Goal: Browse casually: Explore the website without a specific task or goal

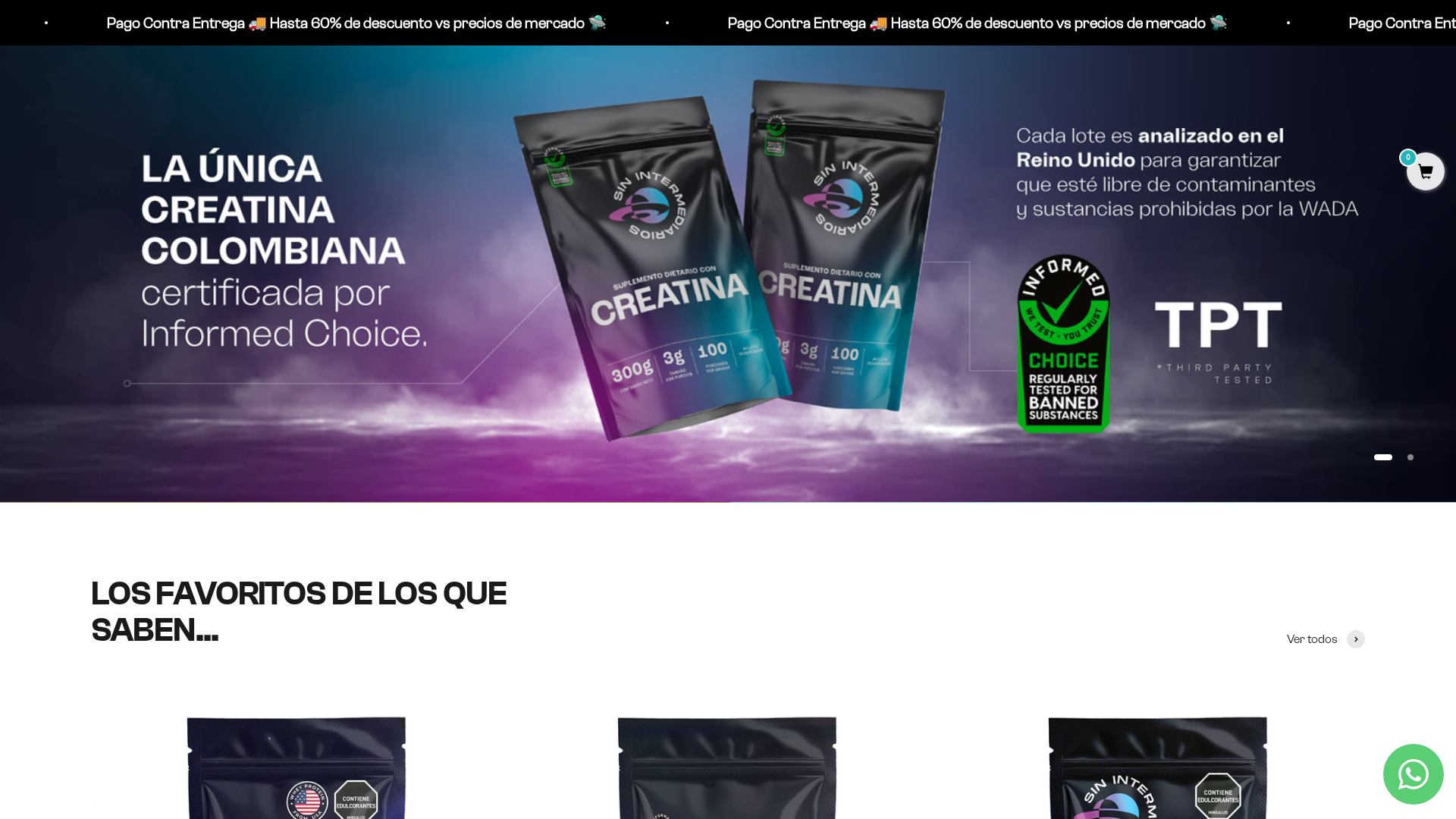
scroll to position [131, 0]
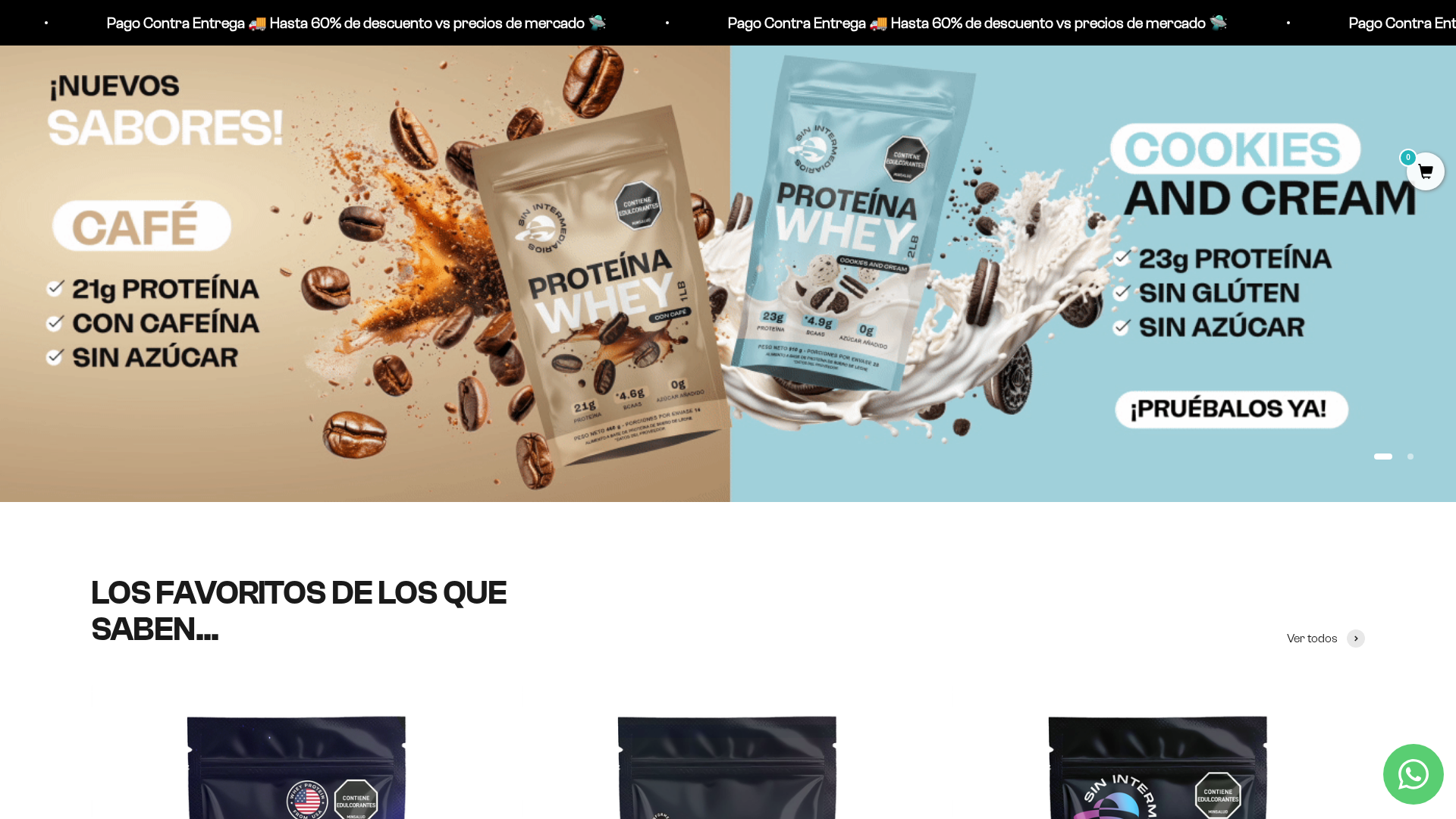
scroll to position [348, 0]
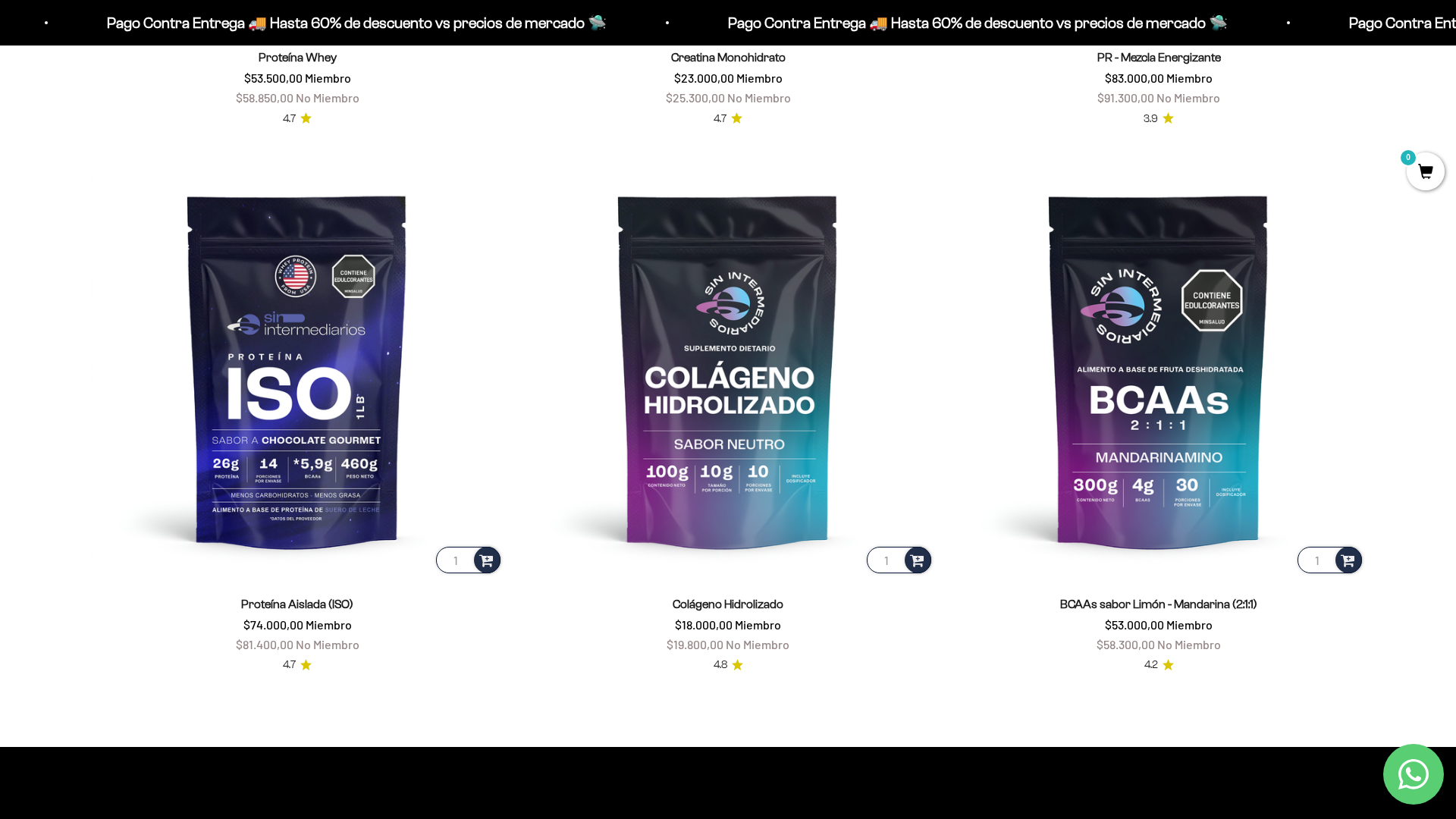
click at [1377, 587] on scroll-carousel "1 Proteína Whey $53.500,00 Miembro $58.850,00 No Miembro 4.7 1 Creatina Monohid…" at bounding box center [728, 145] width 1456 height 1056
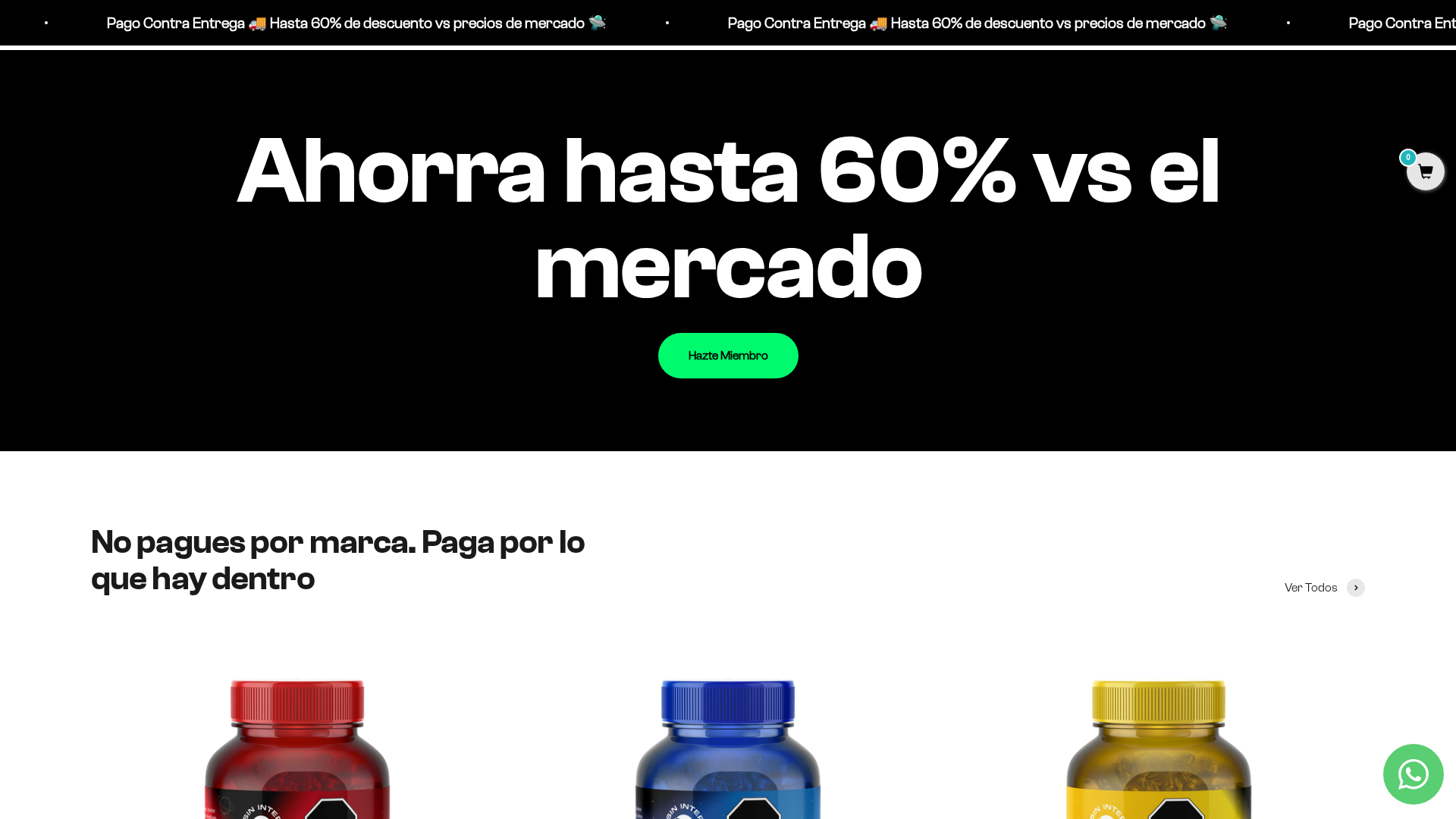
scroll to position [2108, 0]
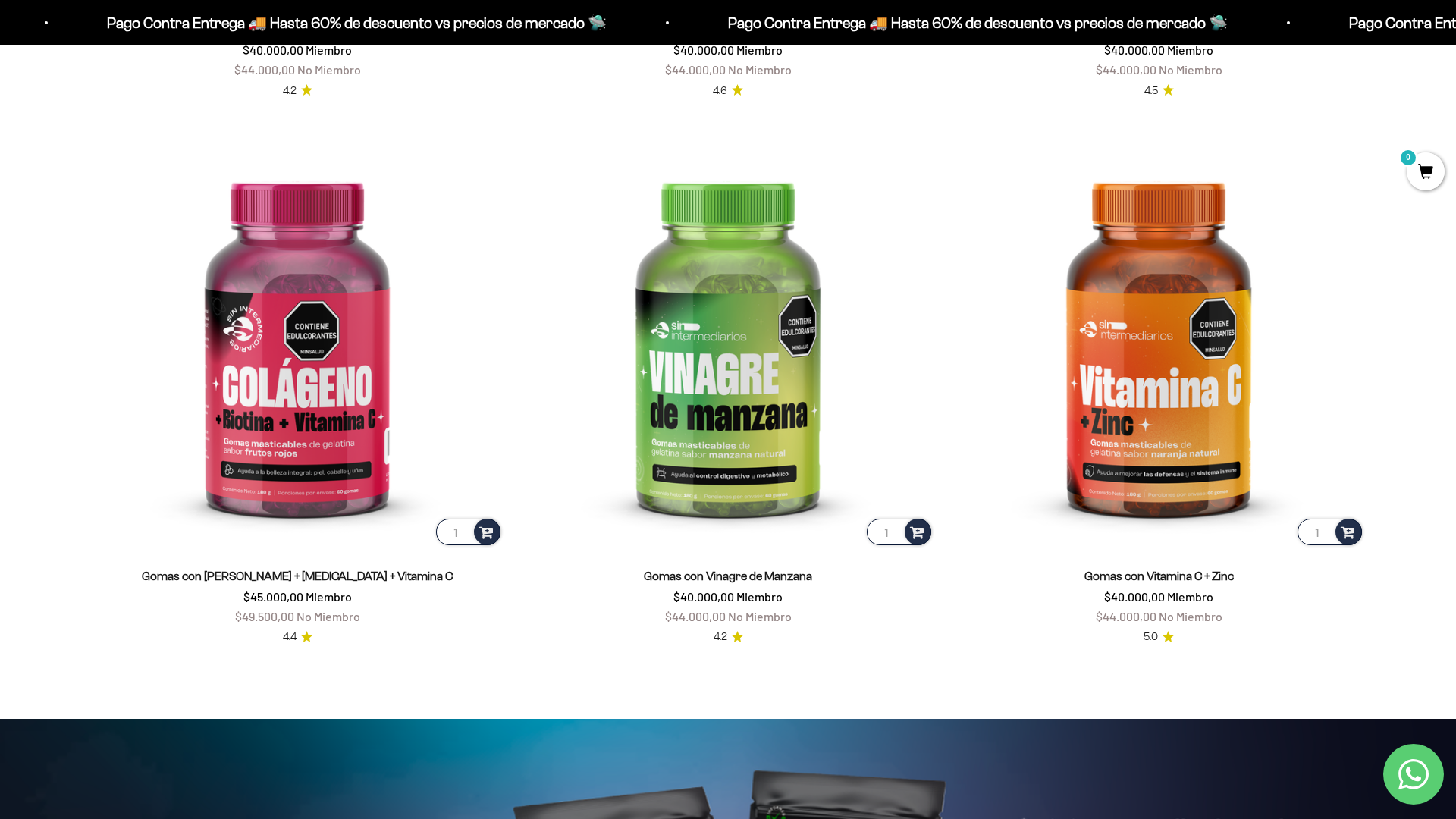
click at [1455, 34] on html "Ir al contenido Pago Contra Entrega 🚚 Hasta 60% de descuento vs precios [PERSON…" at bounding box center [728, 723] width 1456 height 7324
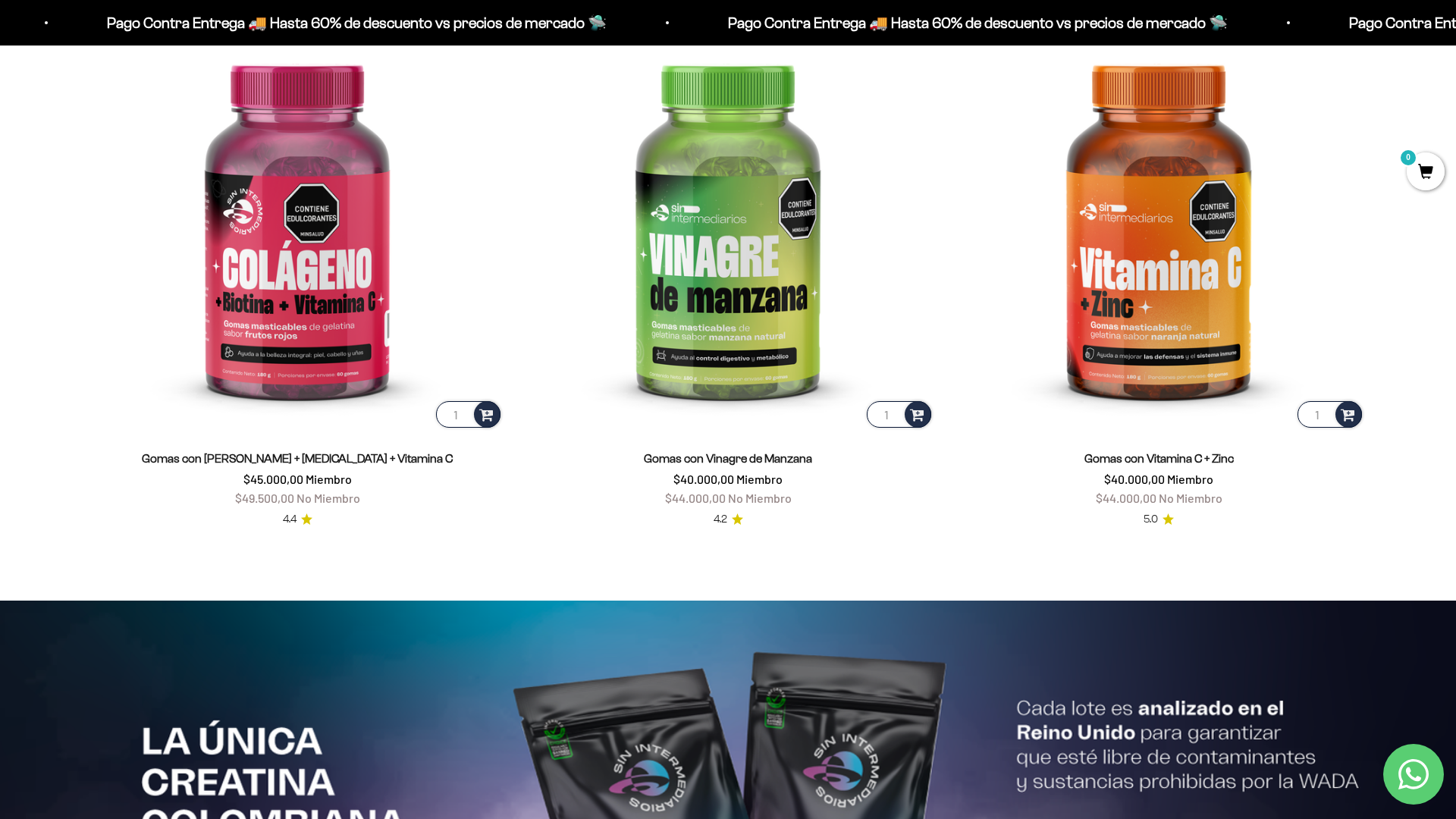
click at [1455, 34] on html "Ir al contenido Pago Contra Entrega 🚚 Hasta 60% de descuento vs precios [PERSON…" at bounding box center [728, 606] width 1456 height 7324
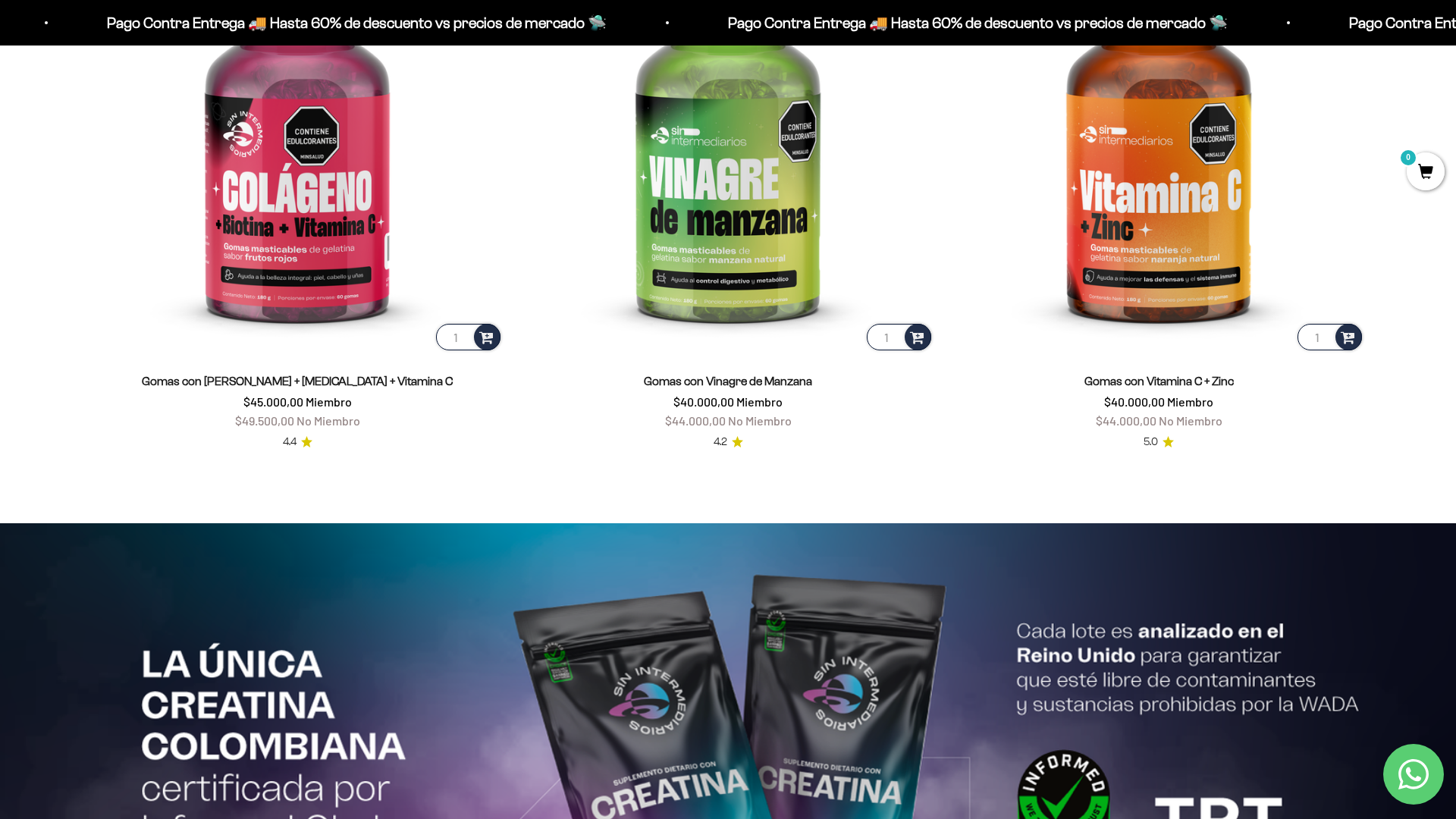
click at [1455, 34] on html "Ir al contenido Pago Contra Entrega 🚚 Hasta 60% de descuento vs precios [PERSON…" at bounding box center [728, 529] width 1456 height 7324
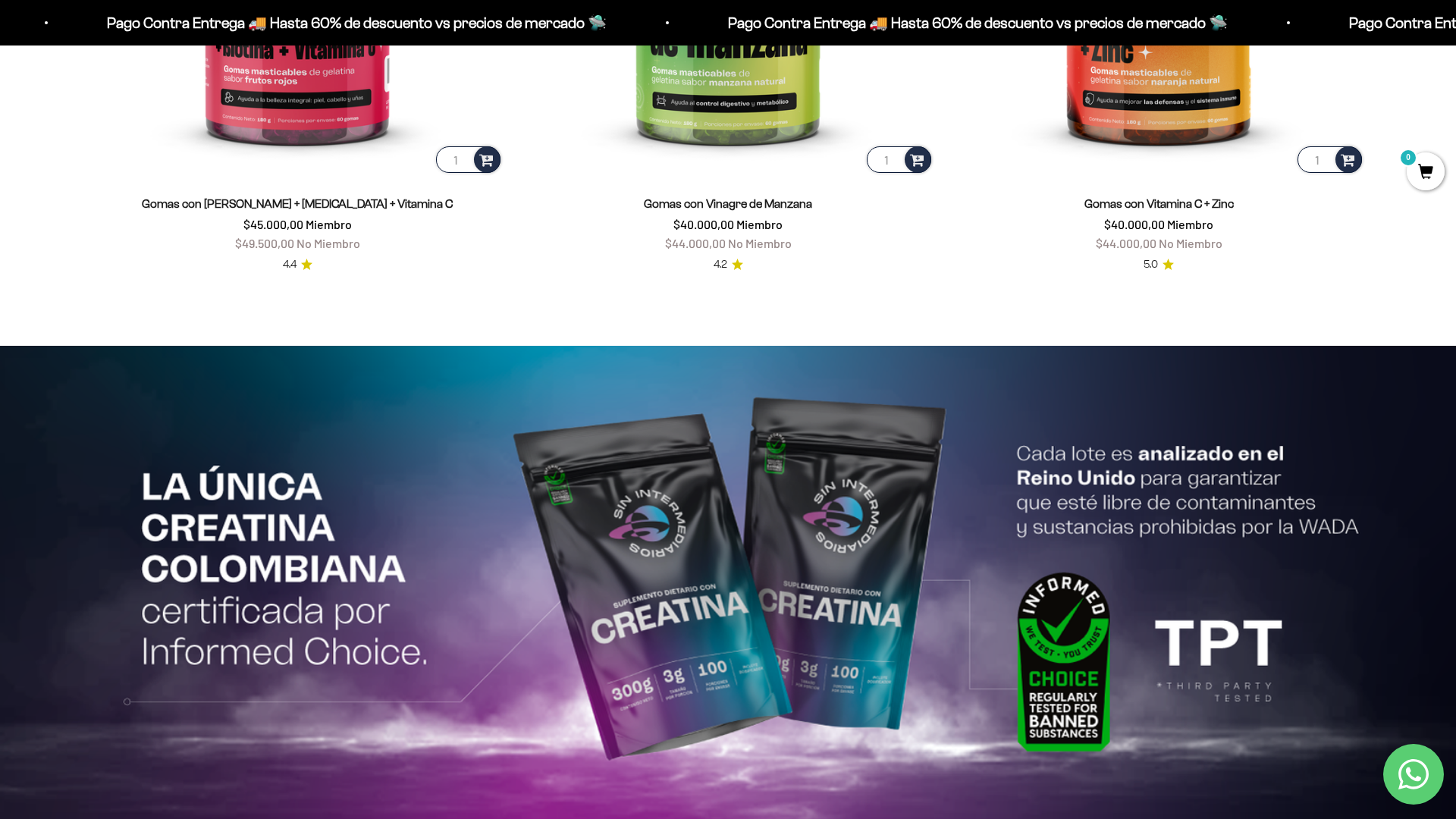
click at [1455, 34] on html "Ir al contenido Pago Contra Entrega 🚚 Hasta 60% de descuento vs precios [PERSON…" at bounding box center [728, 351] width 1456 height 7324
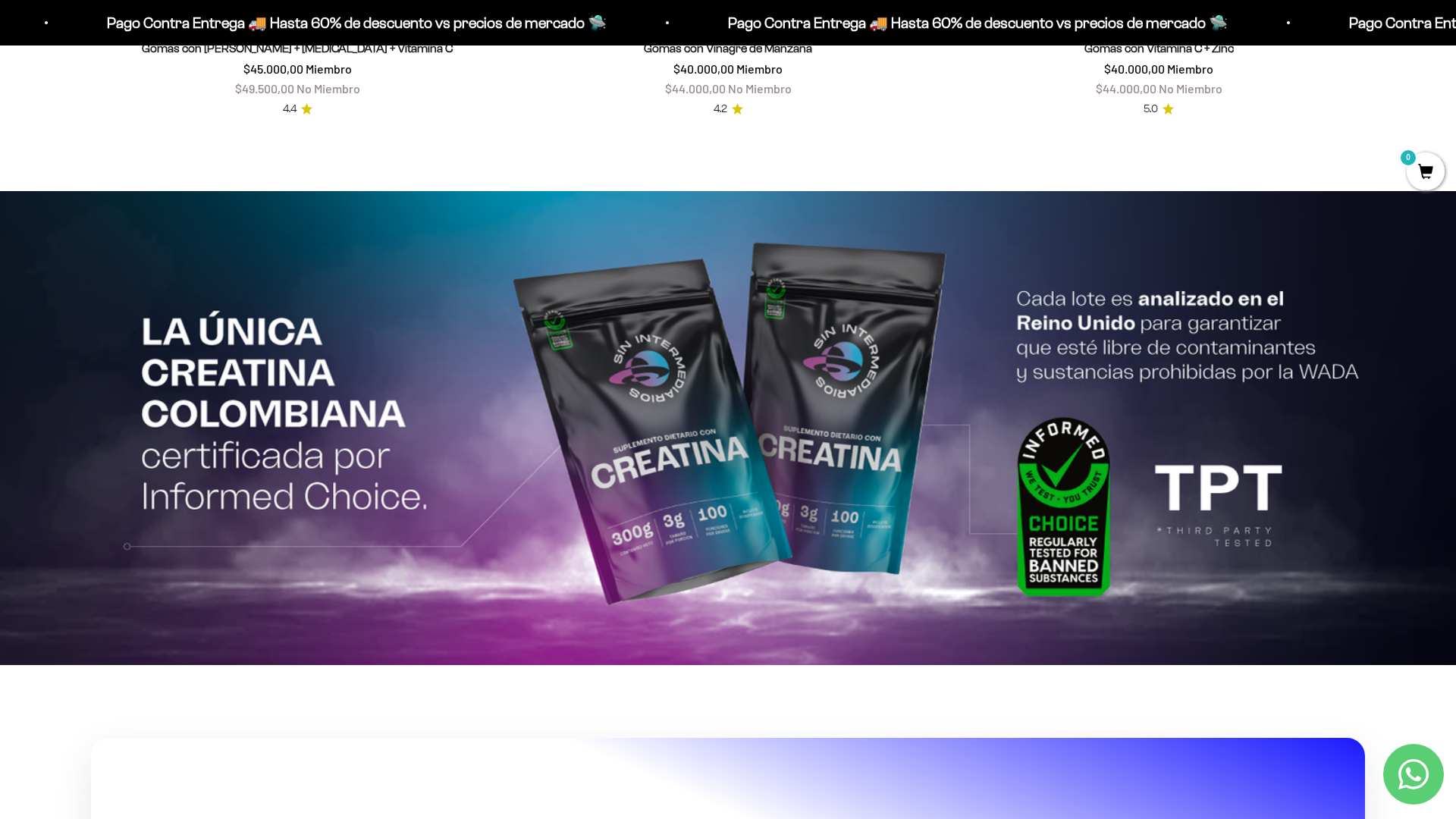
click at [1455, 34] on html "Ir al contenido Pago Contra Entrega 🚚 Hasta 60% de descuento vs precios [PERSON…" at bounding box center [728, 196] width 1456 height 7324
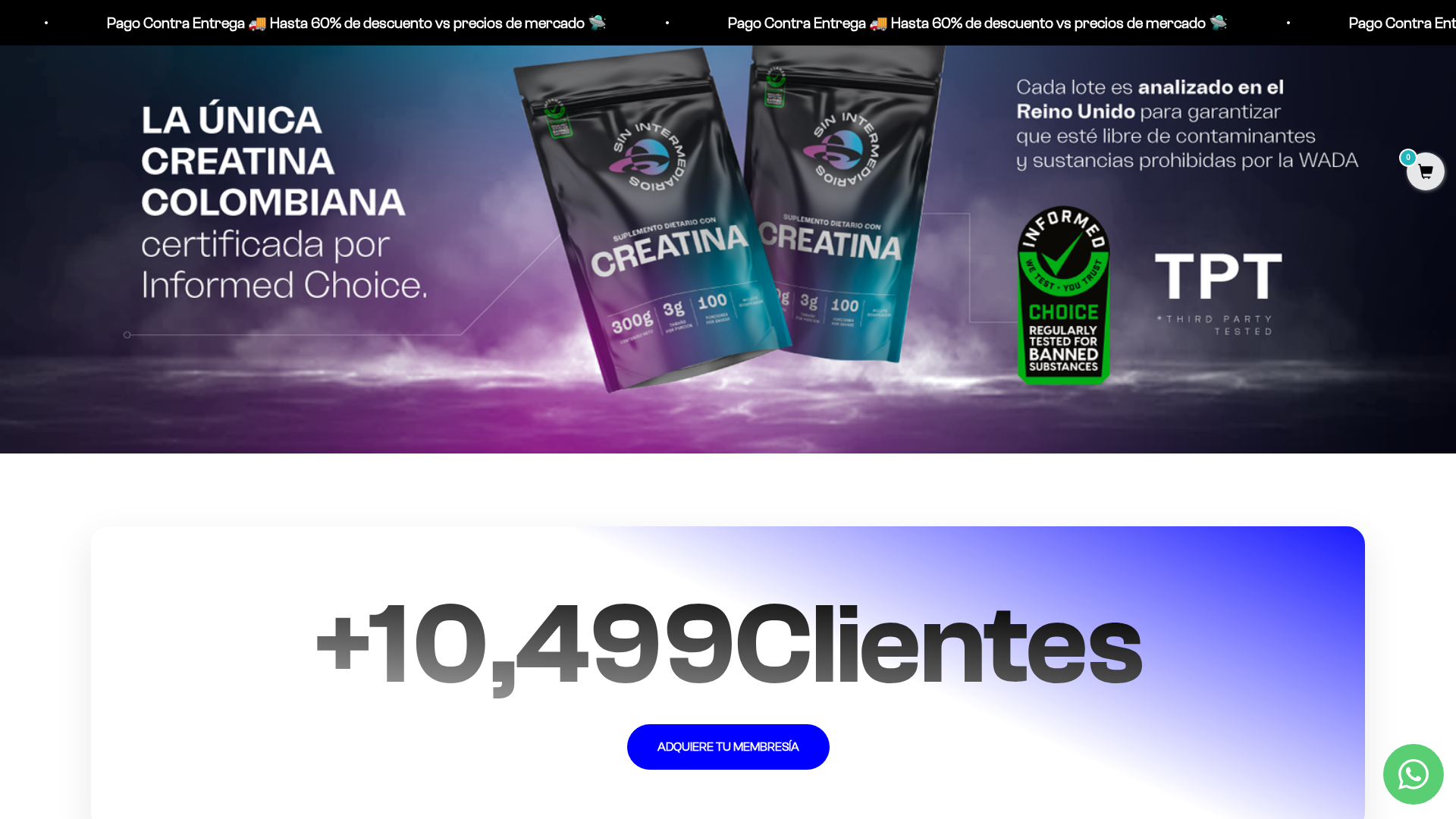
scroll to position [3844, 0]
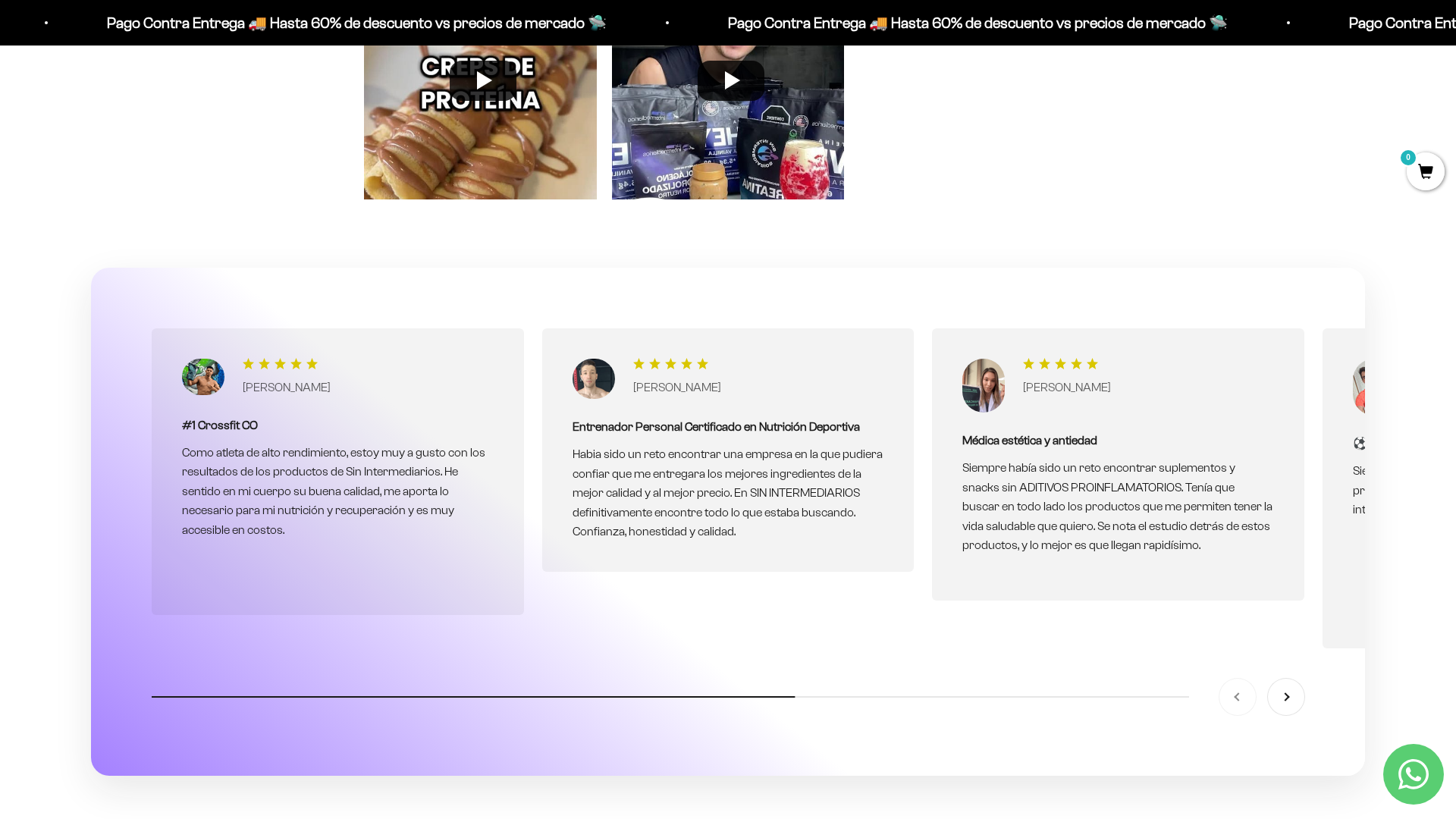
scroll to position [4959, 0]
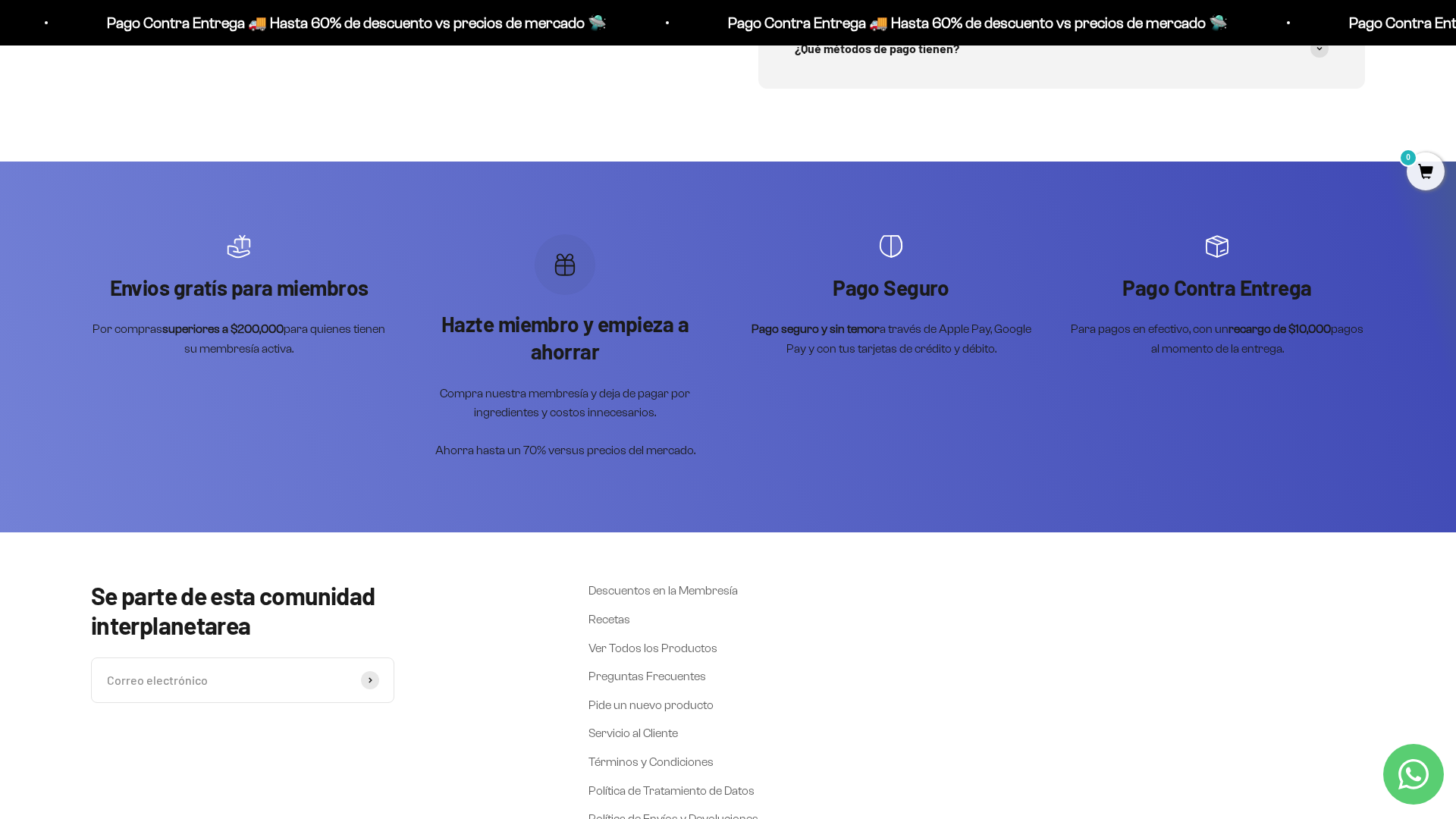
click at [1377, 587] on div "Se parte de esta comunidad interplanetarea Correo electrónico Suscribirse Descu…" at bounding box center [728, 790] width 1456 height 516
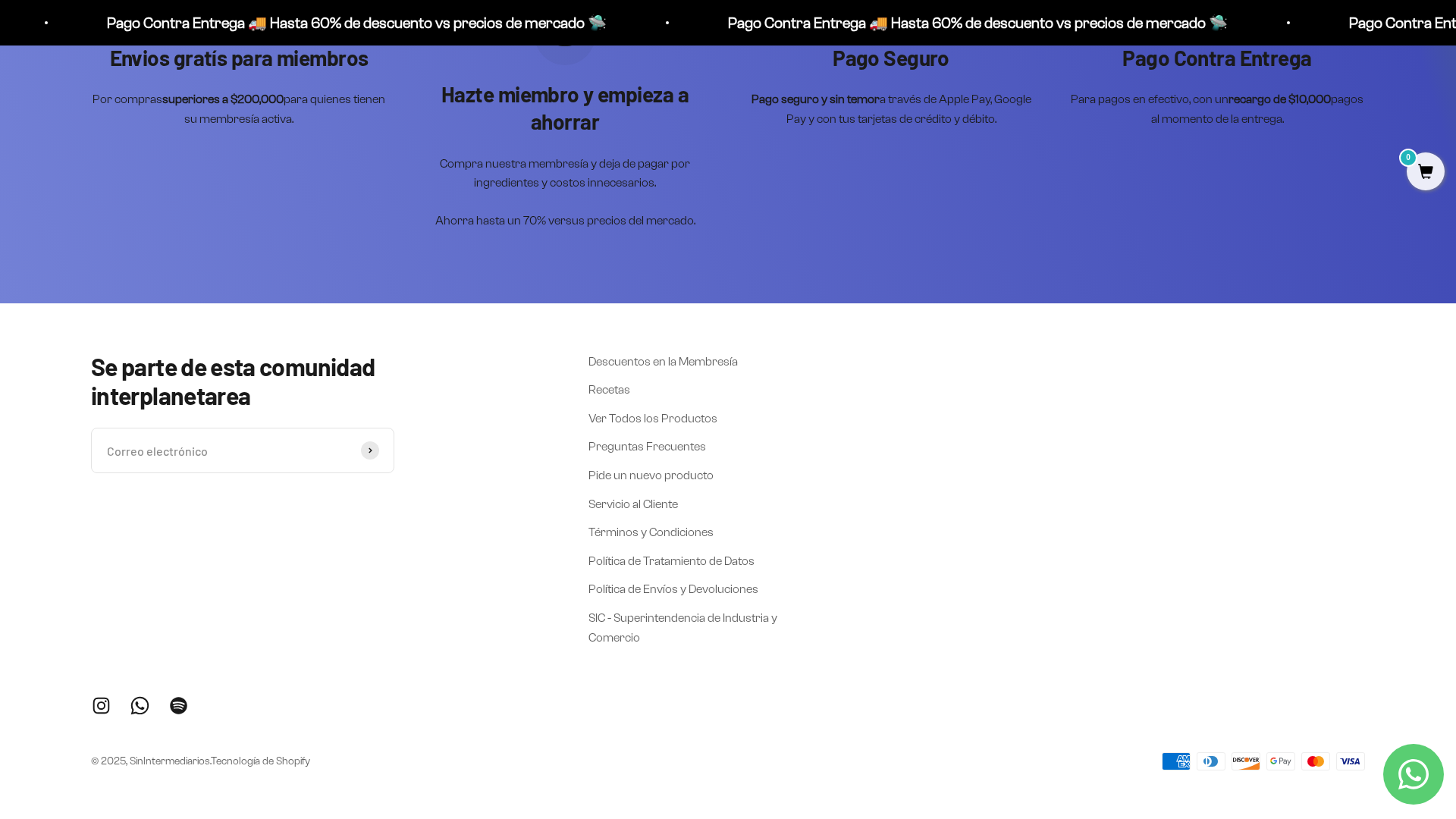
click at [1404, 212] on div "Envios gratís para miembros Por compras superiores a $200,000 para quienes tien…" at bounding box center [728, 118] width 1456 height 372
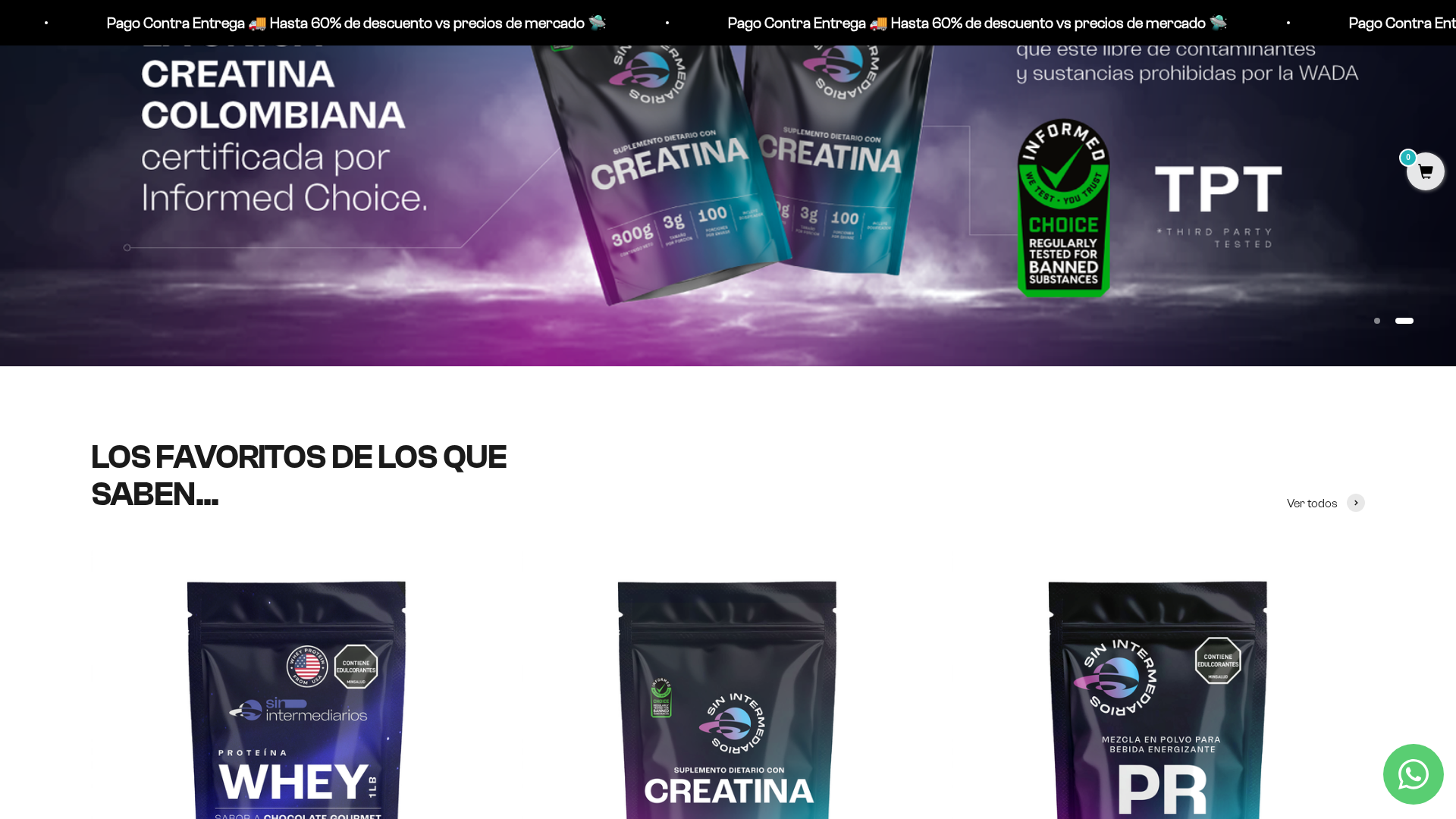
scroll to position [0, 0]
